Goal: Obtain resource: Download file/media

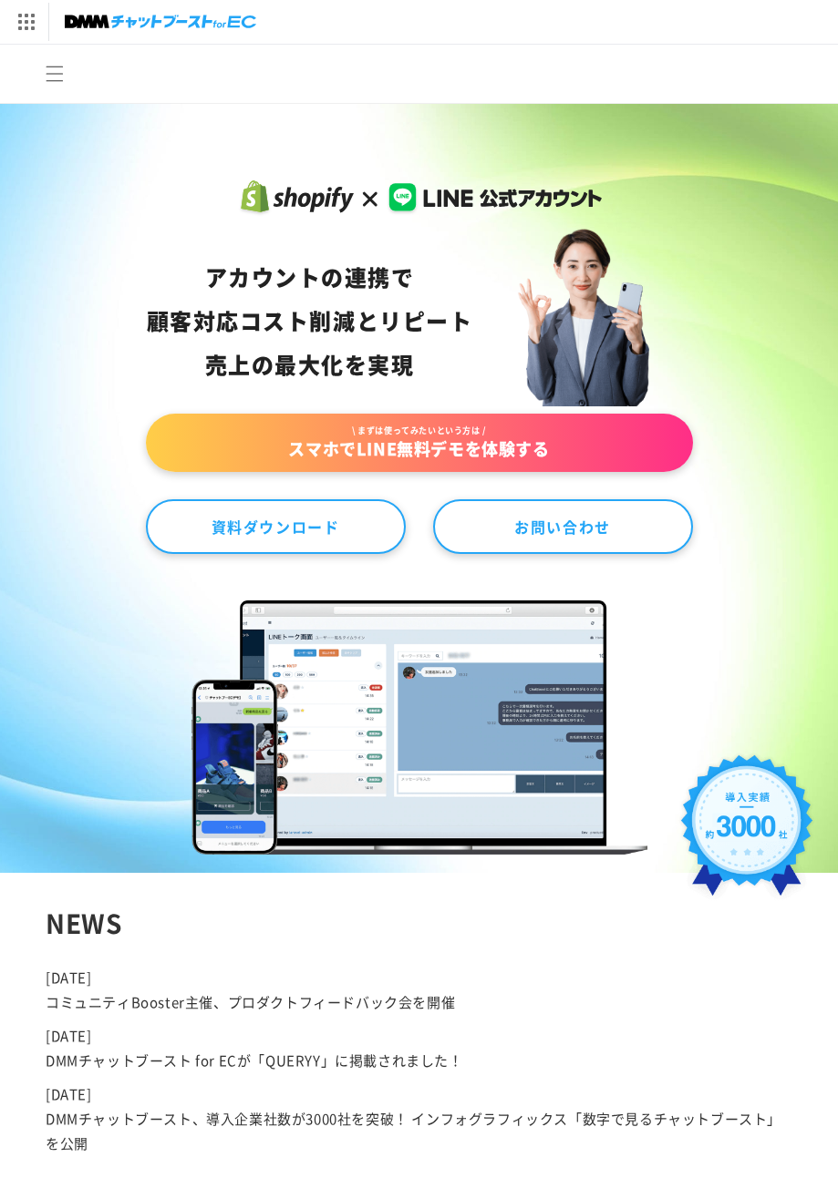
click at [694, 674] on div "アカウントの連携で 顧客対応コスト削減と リピート売上の 最大化を実現 \ まずは使ってみたいという方は / スマホでLINE無料デモを体験する 資料ダウンロ…" at bounding box center [419, 488] width 838 height 769
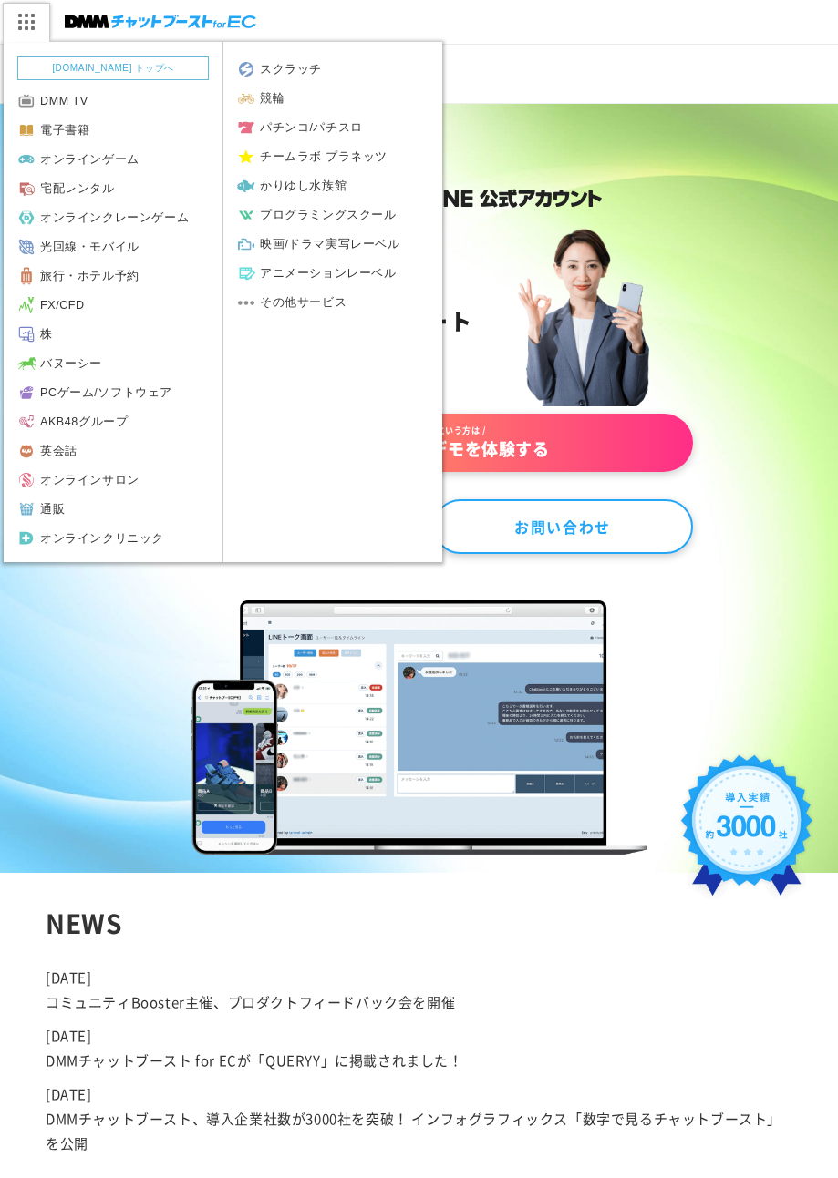
click at [28, 24] on img at bounding box center [26, 22] width 46 height 38
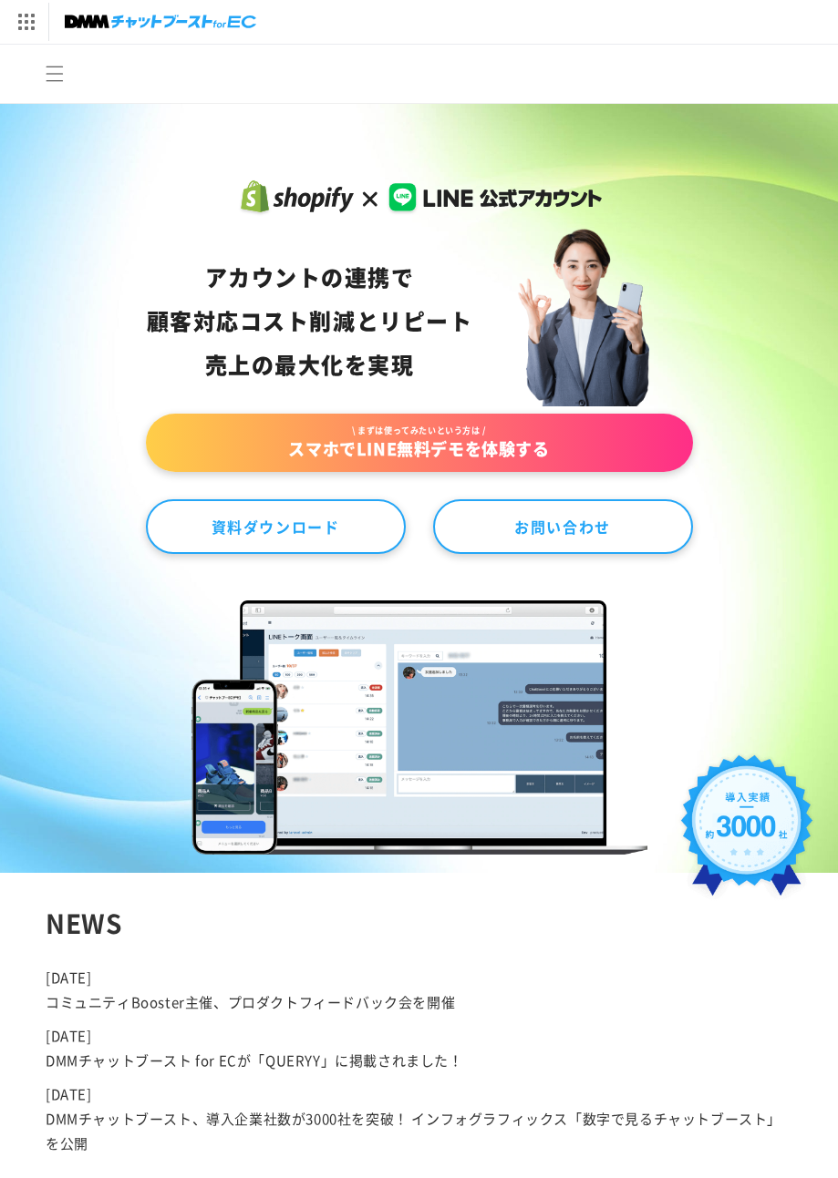
click at [735, 377] on div "アカウントの連携で 顧客対応コスト削減と リピート売上の 最大化を実現 \ まずは使ってみたいという方は / スマホでLINE無料デモを体験する 資料ダウンロ…" at bounding box center [419, 488] width 838 height 769
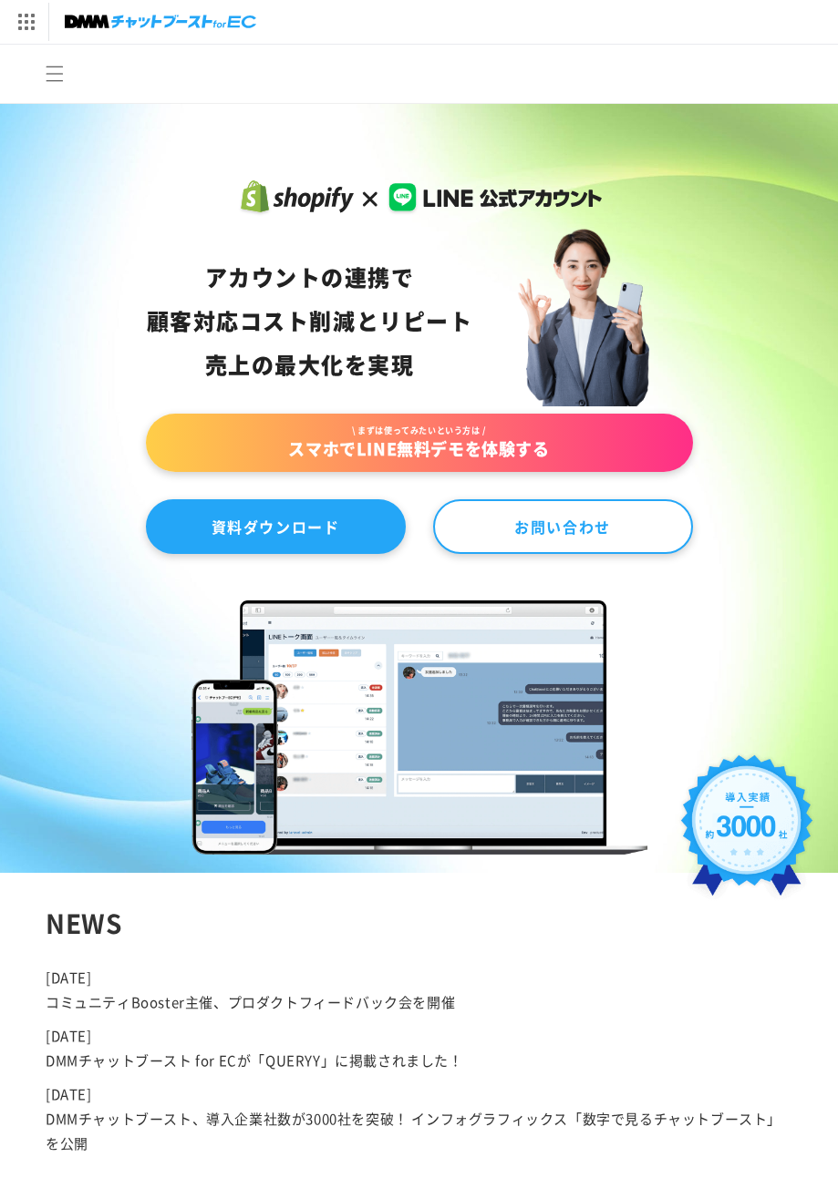
click at [286, 543] on link "資料ダウンロード" at bounding box center [276, 526] width 260 height 55
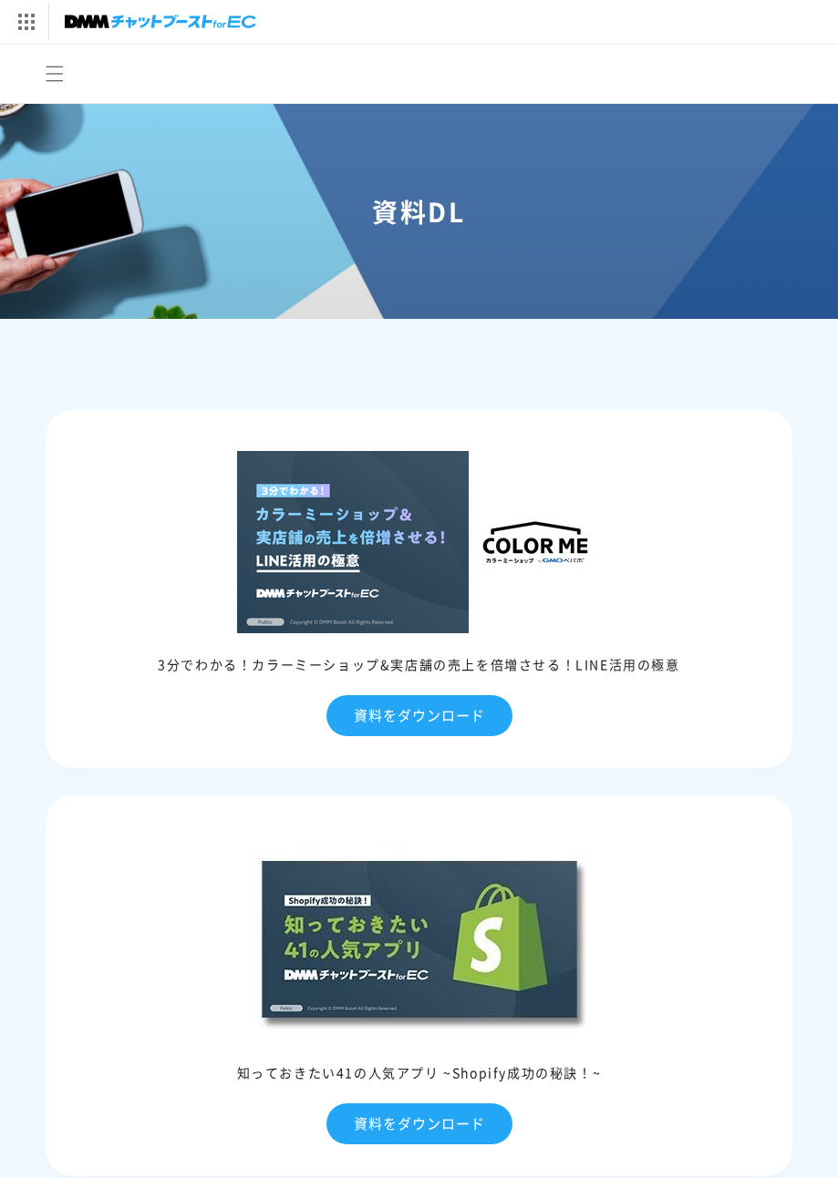
click at [396, 238] on div "資料DL" at bounding box center [419, 211] width 838 height 215
